Goal: Complete application form: Complete application form

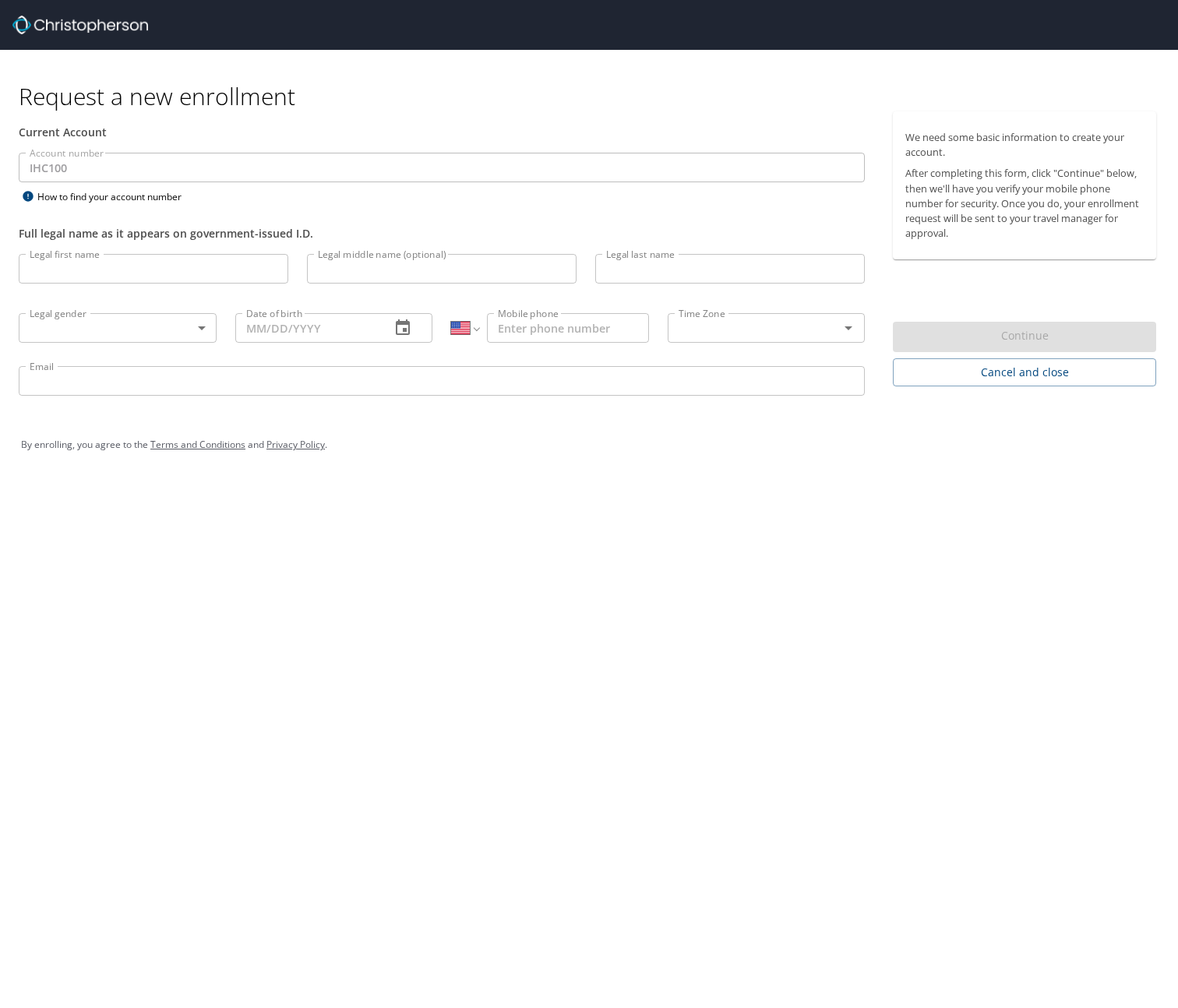
select select "US"
click at [180, 271] on input "Legal first name" at bounding box center [153, 269] width 269 height 30
type input "[PERSON_NAME]"
type input "M"
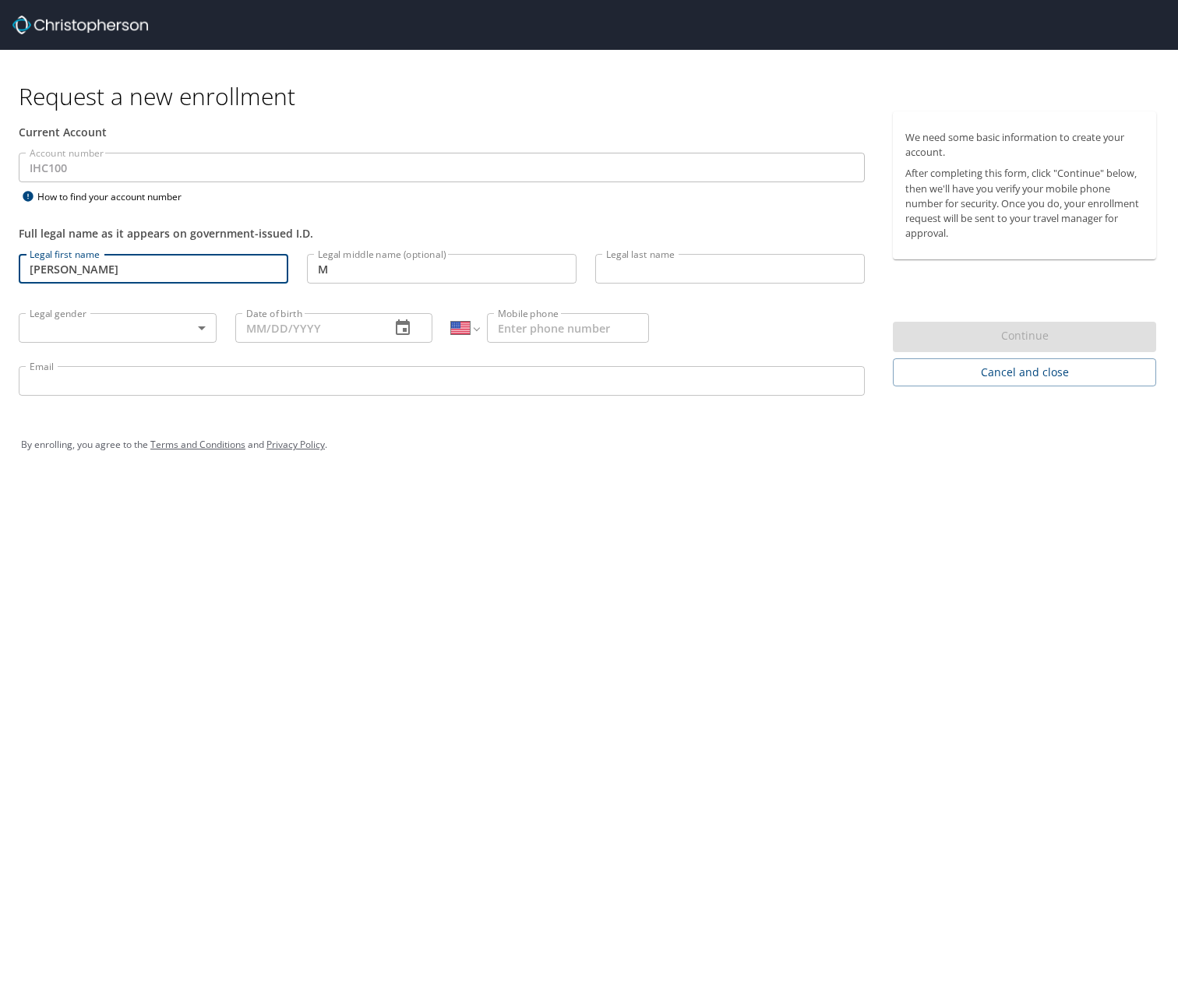
type input "[PERSON_NAME]"
type input "[PHONE_NUMBER]"
type input "[EMAIL_ADDRESS][DOMAIN_NAME]"
click at [153, 327] on body "Request a new enrollment Current Account Account number IHC100 Account number H…" at bounding box center [589, 504] width 1178 height 1008
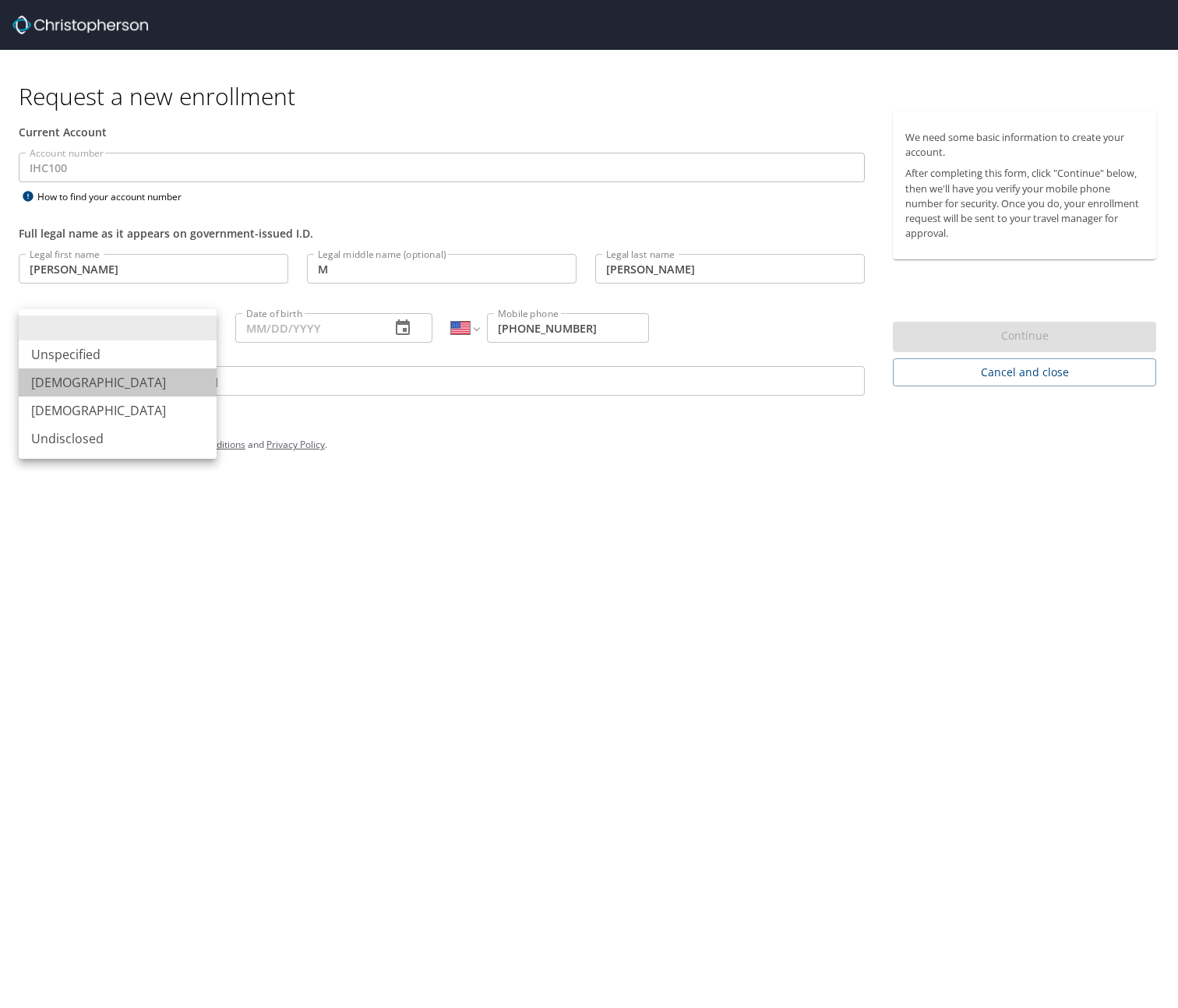
click at [153, 387] on li "[DEMOGRAPHIC_DATA]" at bounding box center [118, 382] width 198 height 28
type input "[DEMOGRAPHIC_DATA]"
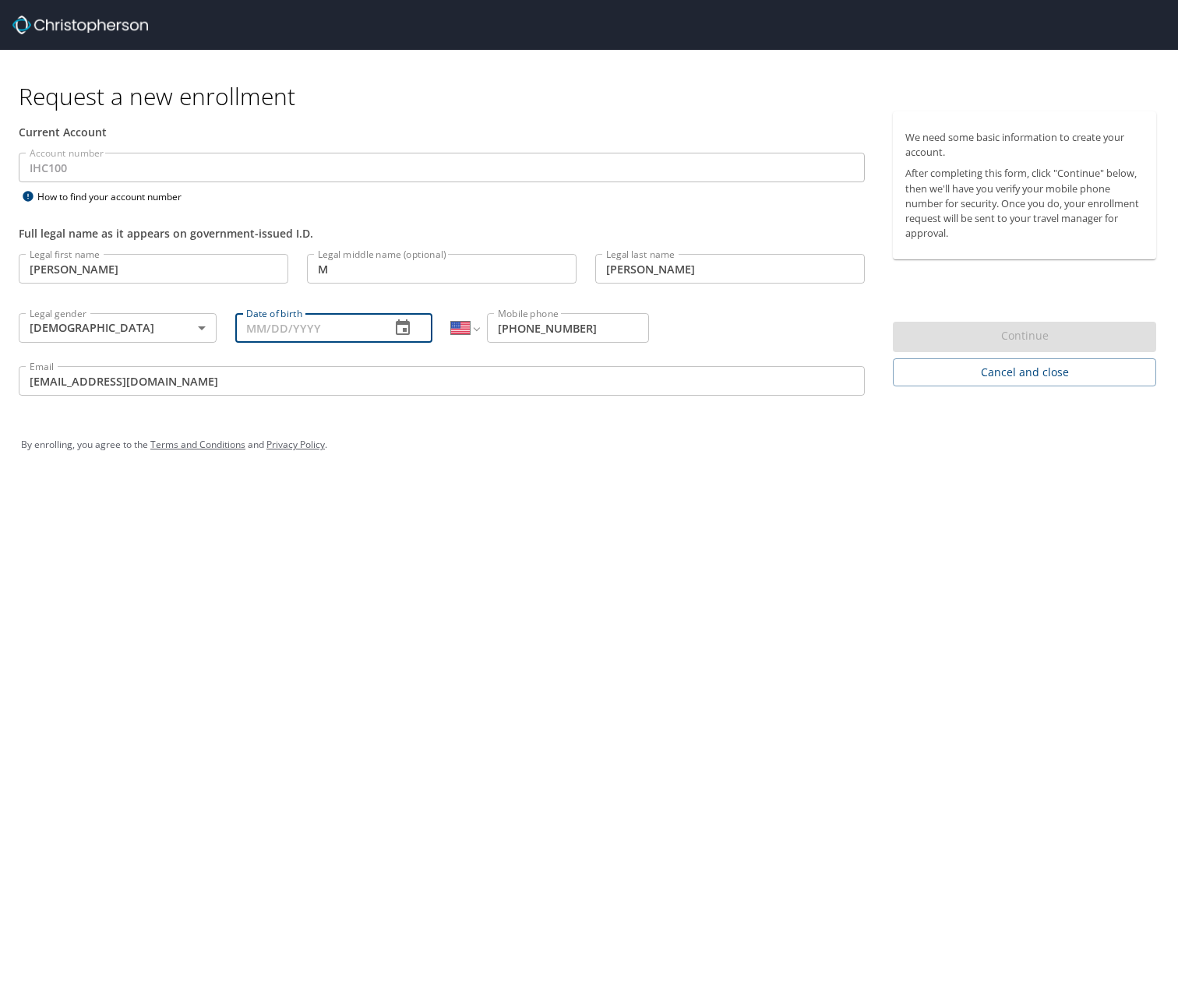
click at [300, 332] on input "Date of birth" at bounding box center [307, 328] width 143 height 30
type input "[DATE]"
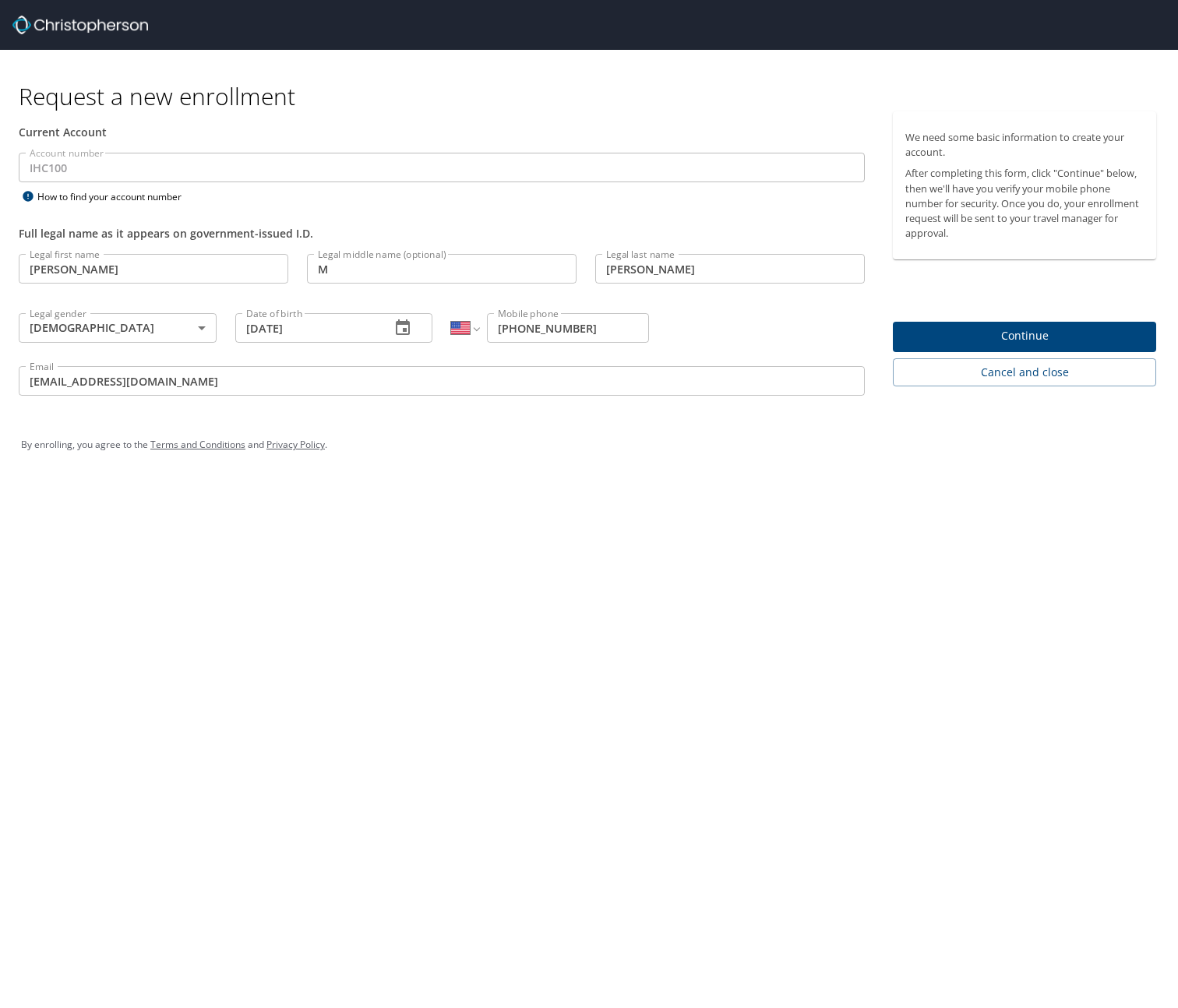
click at [251, 376] on input "[EMAIL_ADDRESS][DOMAIN_NAME]" at bounding box center [442, 381] width 846 height 30
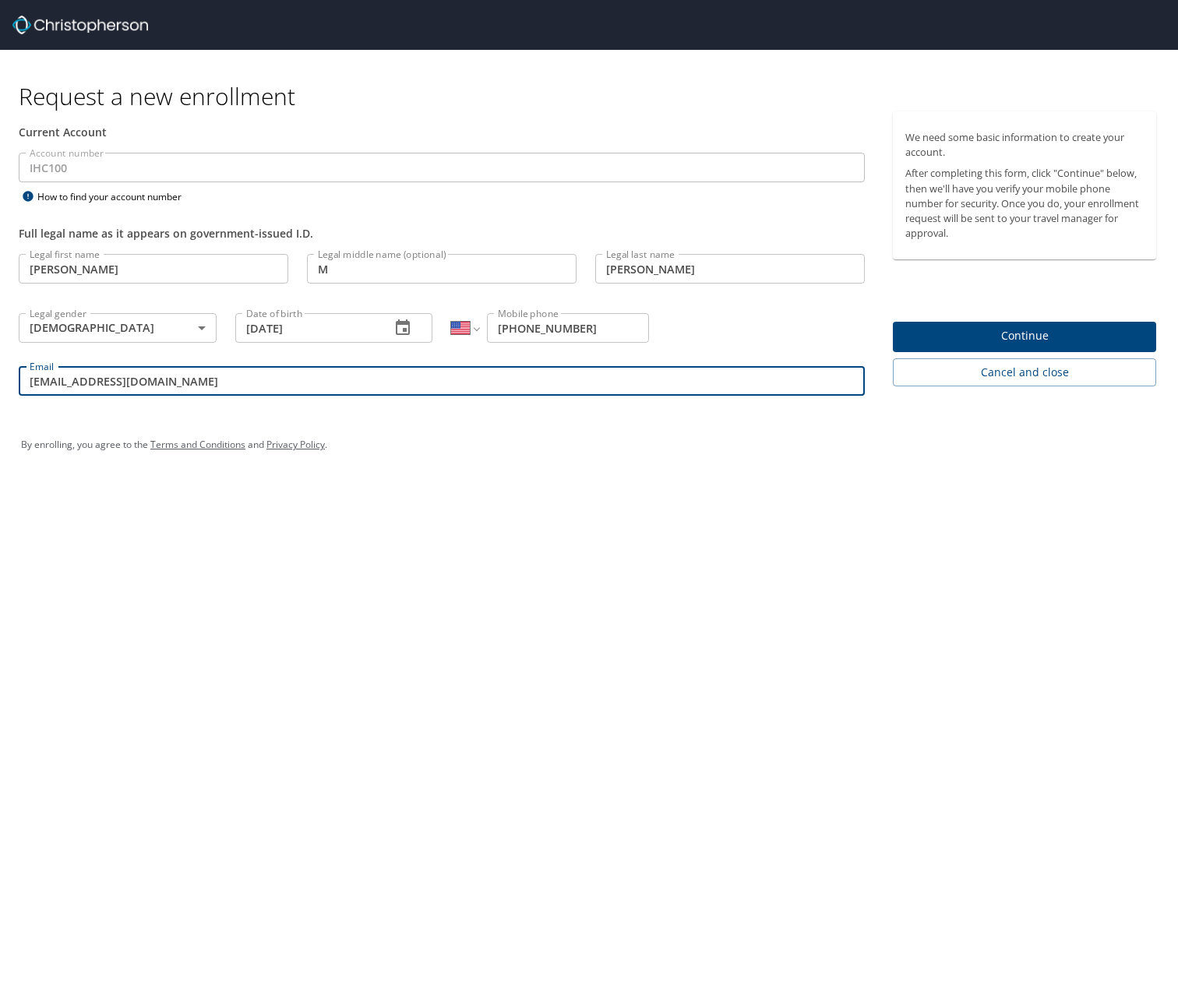
click at [255, 385] on input "[EMAIL_ADDRESS][DOMAIN_NAME]" at bounding box center [442, 381] width 846 height 30
type input "[PERSON_NAME][EMAIL_ADDRESS][PERSON_NAME][DOMAIN_NAME]"
click at [999, 334] on span "Continue" at bounding box center [1025, 336] width 239 height 19
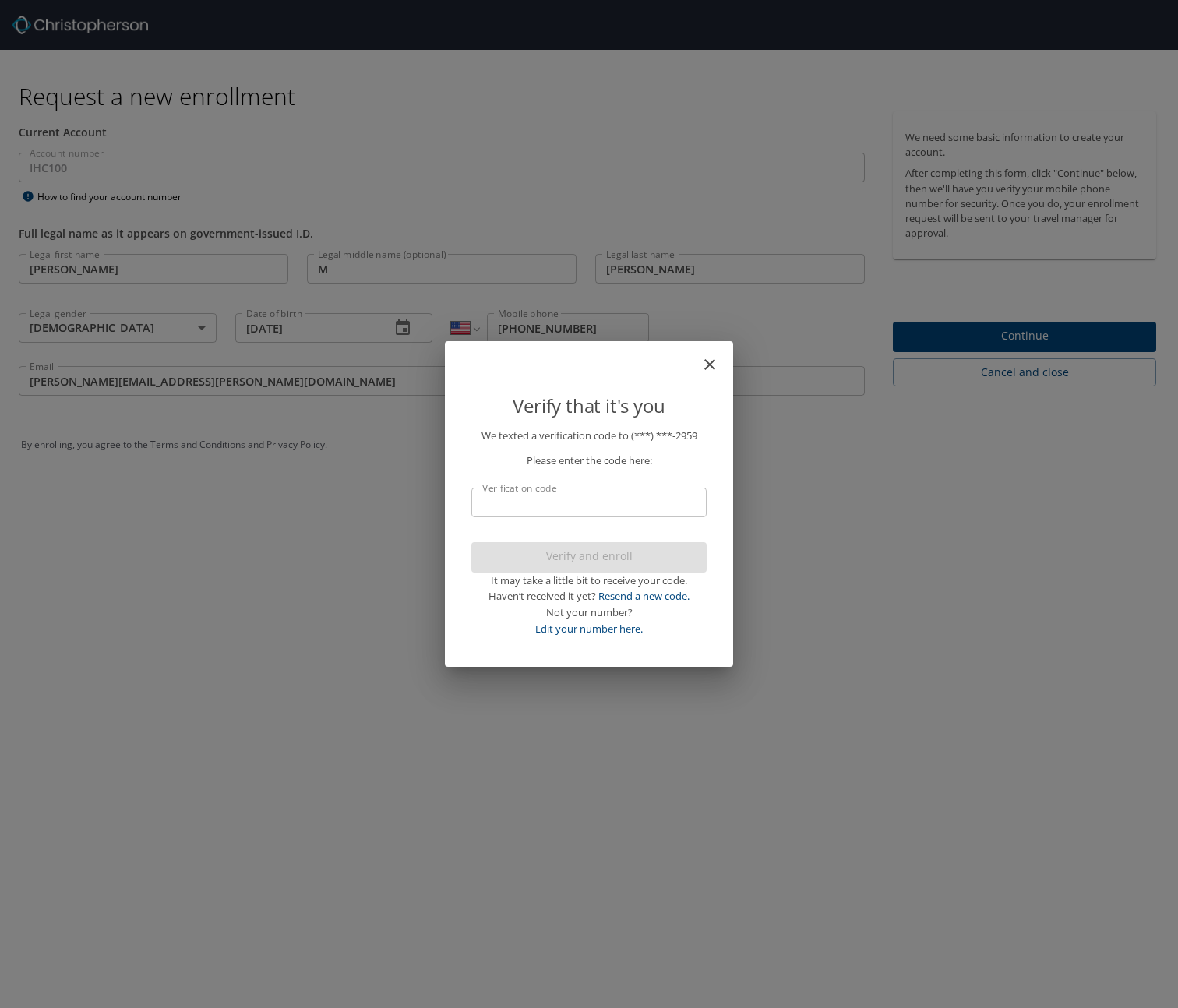
click at [548, 502] on input "Verification code" at bounding box center [589, 502] width 235 height 30
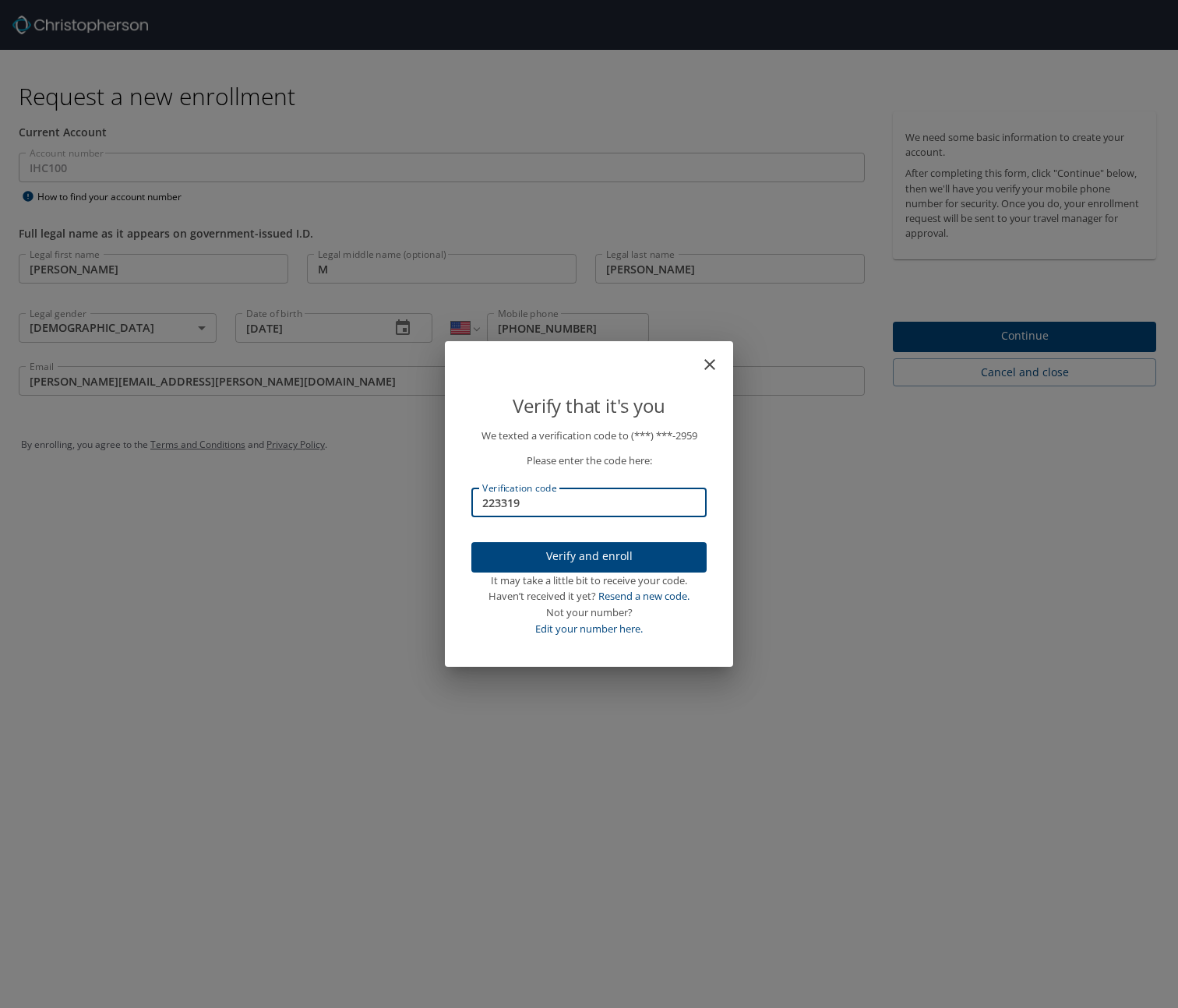
type input "223319"
click at [586, 550] on span "Verify and enroll" at bounding box center [589, 556] width 211 height 19
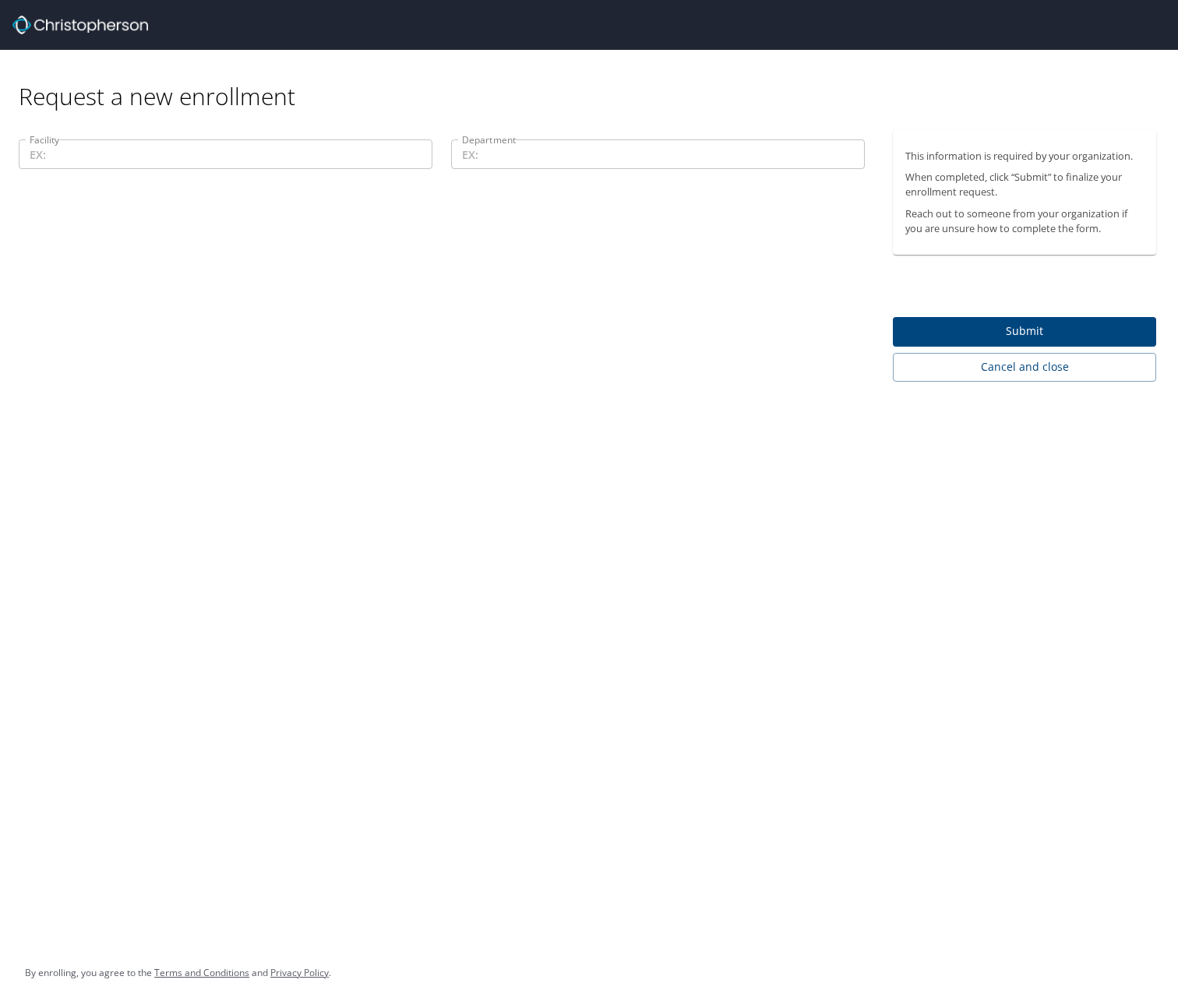
click at [249, 158] on input "Facility" at bounding box center [225, 154] width 414 height 30
click at [552, 274] on div "Facility Facility Department Department" at bounding box center [441, 255] width 883 height 251
click at [933, 374] on span "Cancel and close" at bounding box center [1025, 366] width 239 height 19
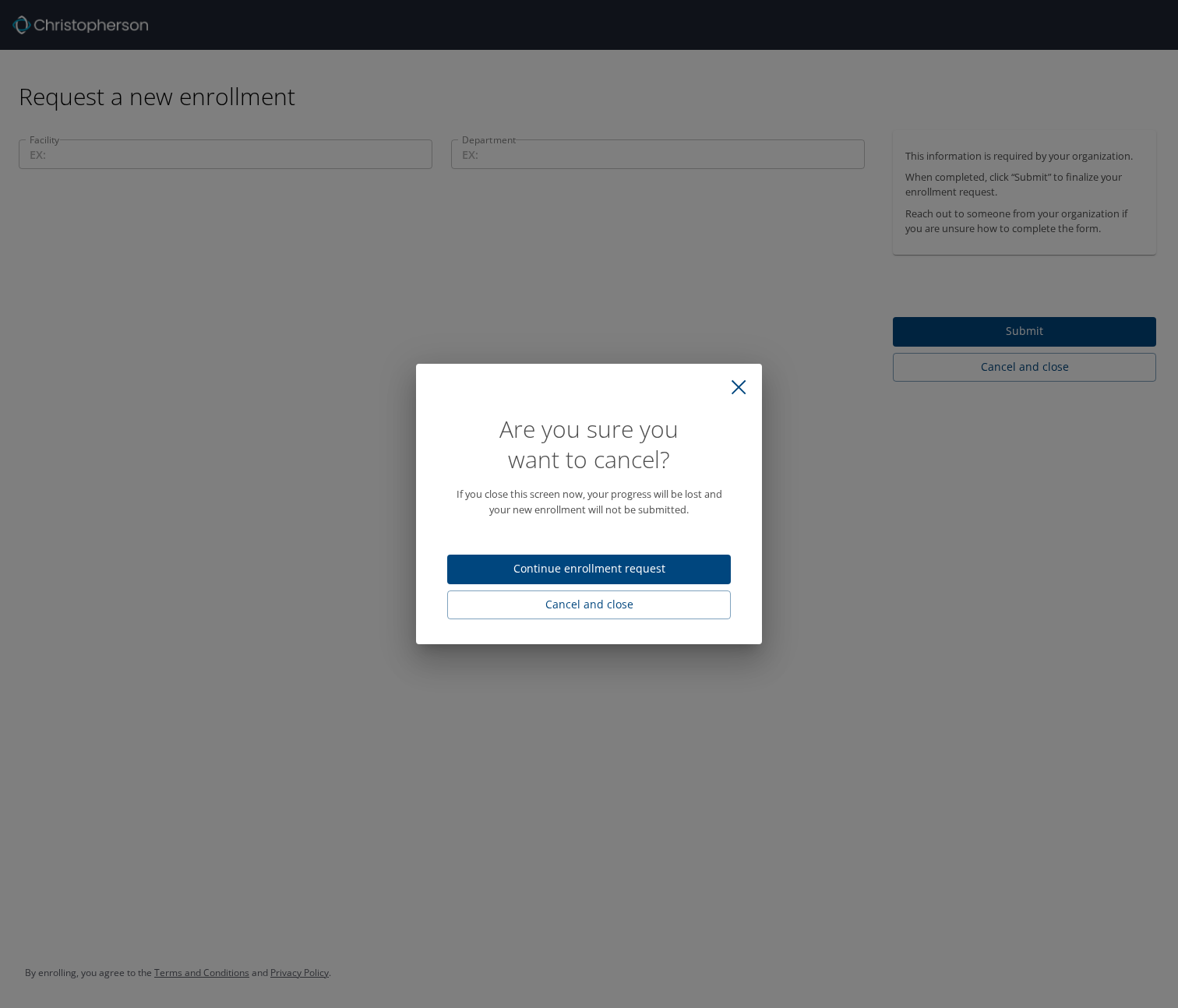
click at [603, 601] on span "Cancel and close" at bounding box center [589, 604] width 259 height 19
select select "US"
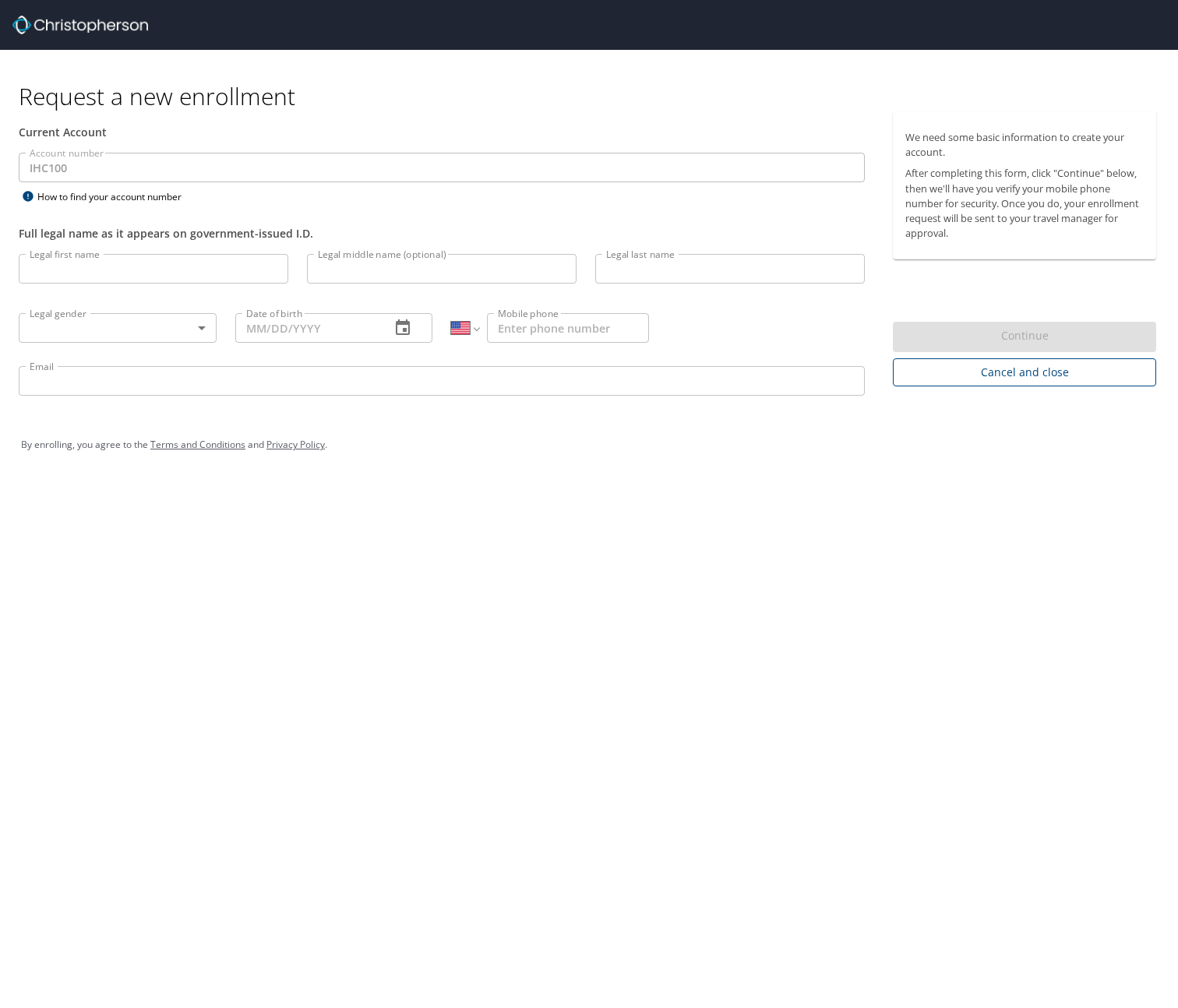
click at [1025, 380] on span "Cancel and close" at bounding box center [1025, 372] width 239 height 19
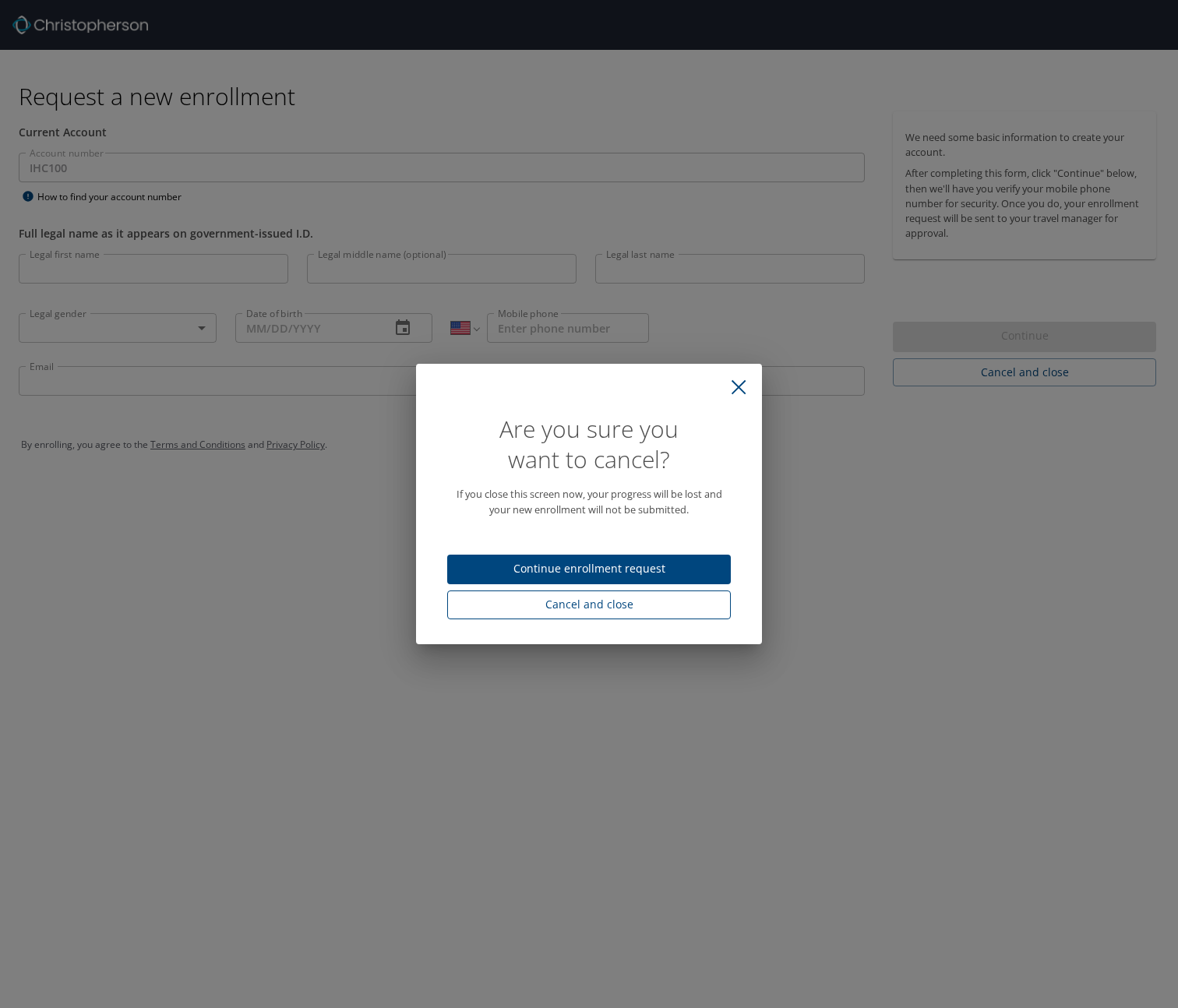
click at [623, 605] on span "Cancel and close" at bounding box center [589, 604] width 259 height 19
